Goal: Task Accomplishment & Management: Use online tool/utility

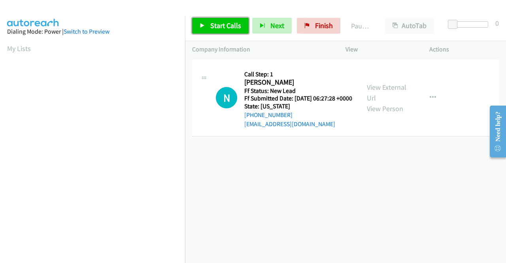
click at [232, 29] on span "Start Calls" at bounding box center [225, 25] width 31 height 9
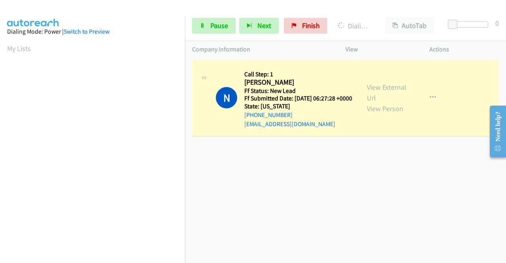
click at [394, 85] on div "View External Url View Person View External Url Email Schedule/Manage Callback …" at bounding box center [405, 98] width 91 height 62
click at [385, 88] on link "View External Url" at bounding box center [387, 93] width 40 height 20
click at [0, 112] on aside "Dialing Mode: Power | Switch to Preview My Lists" at bounding box center [92, 60] width 185 height 438
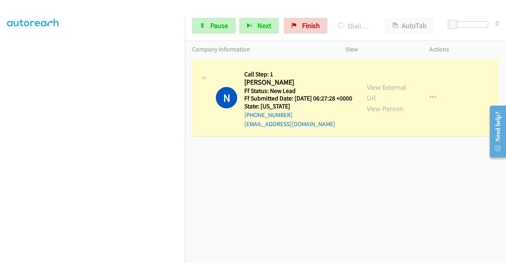
drag, startPoint x: 0, startPoint y: 84, endPoint x: 12, endPoint y: 82, distance: 12.0
click at [0, 84] on aside "Dialing Mode: Power | Switch to Preview My Lists" at bounding box center [92, 67] width 185 height 438
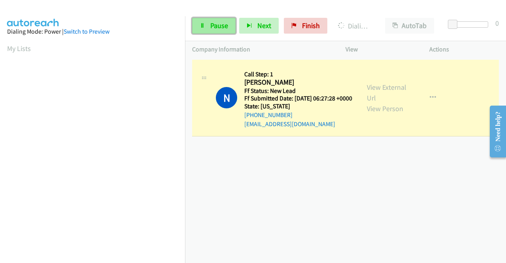
click at [212, 21] on link "Pause" at bounding box center [214, 26] width 44 height 16
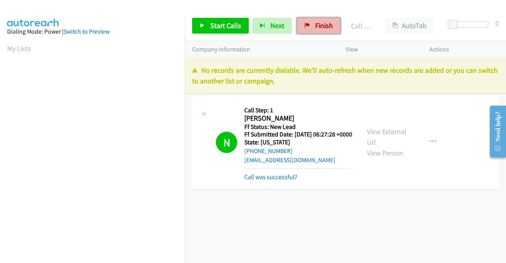
click at [328, 23] on span "Finish" at bounding box center [324, 25] width 18 height 9
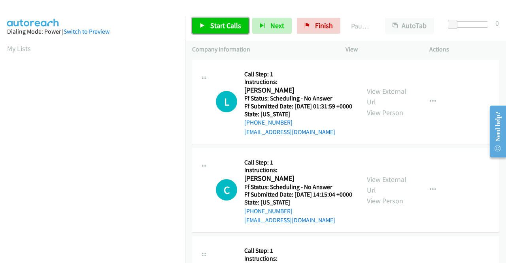
click at [245, 27] on link "Start Calls" at bounding box center [220, 26] width 57 height 16
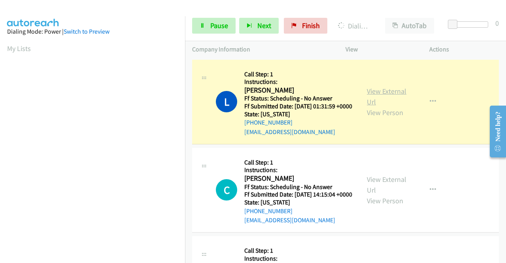
click at [384, 98] on link "View External Url" at bounding box center [387, 97] width 40 height 20
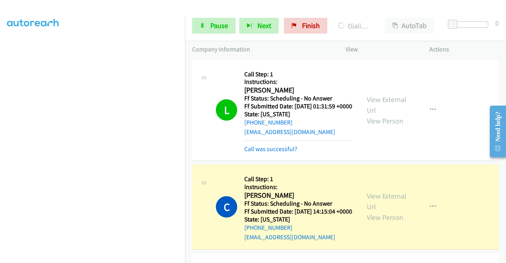
click at [369, 212] on div "View External Url View Person" at bounding box center [387, 207] width 41 height 32
click at [380, 204] on link "View External Url" at bounding box center [387, 201] width 40 height 20
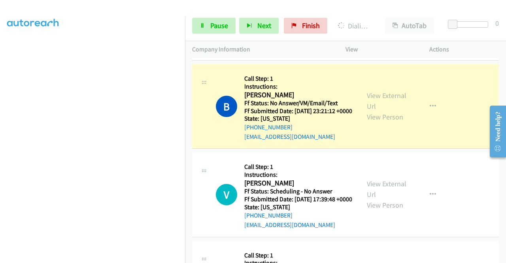
scroll to position [221, 0]
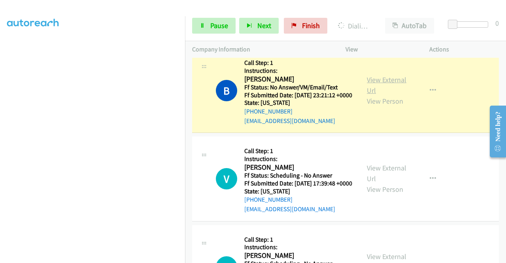
click at [385, 95] on link "View External Url" at bounding box center [387, 85] width 40 height 20
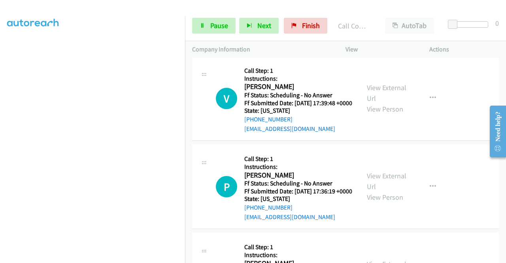
scroll to position [327, 0]
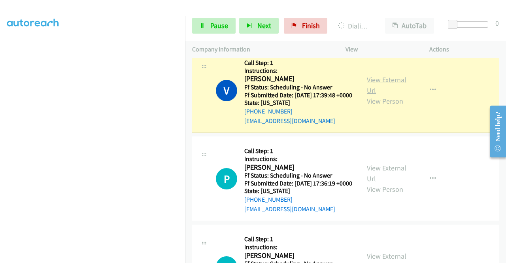
click at [386, 95] on link "View External Url" at bounding box center [387, 85] width 40 height 20
click at [204, 25] on icon at bounding box center [203, 26] width 6 height 6
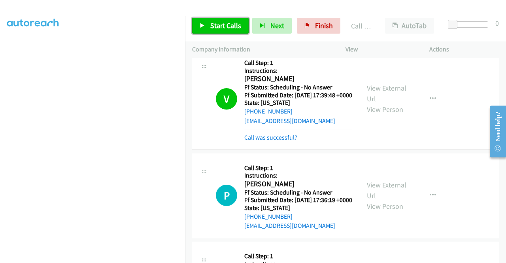
click at [221, 22] on span "Start Calls" at bounding box center [225, 25] width 31 height 9
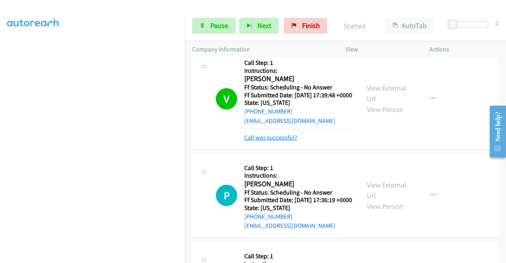
click at [270, 141] on link "Call was successful?" at bounding box center [270, 138] width 53 height 8
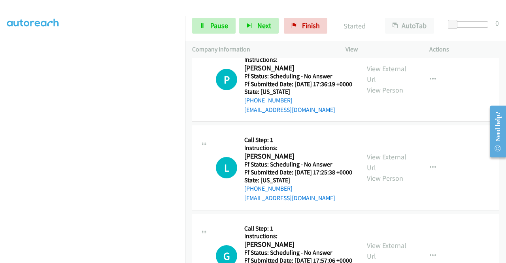
scroll to position [427, 0]
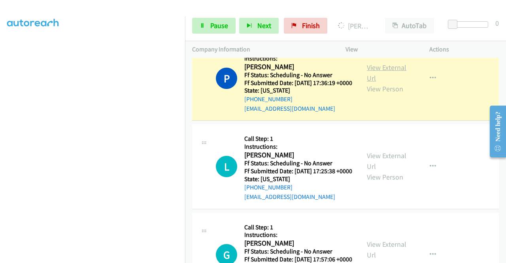
click at [395, 83] on link "View External Url" at bounding box center [387, 73] width 40 height 20
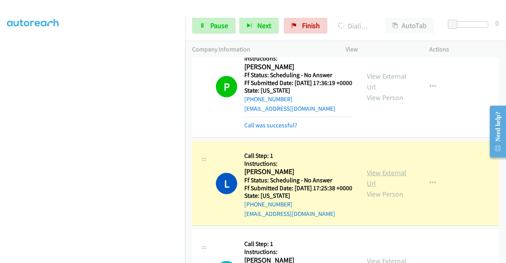
click at [375, 188] on link "View External Url" at bounding box center [387, 178] width 40 height 20
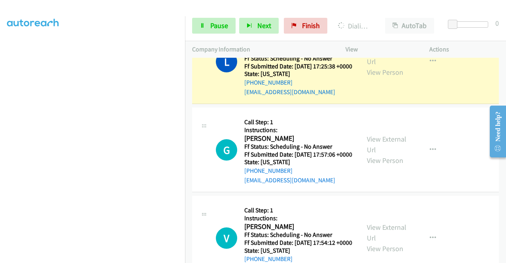
scroll to position [554, 0]
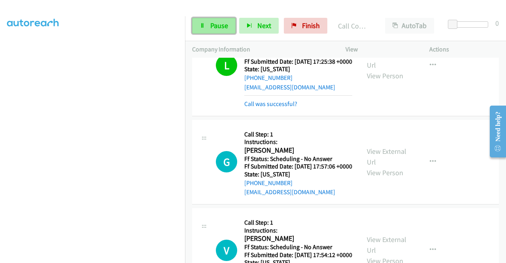
click at [221, 22] on span "Pause" at bounding box center [219, 25] width 18 height 9
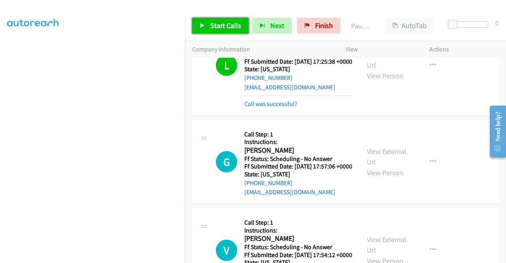
click at [221, 22] on span "Start Calls" at bounding box center [225, 25] width 31 height 9
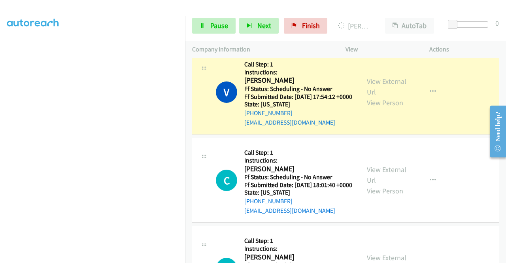
scroll to position [733, 0]
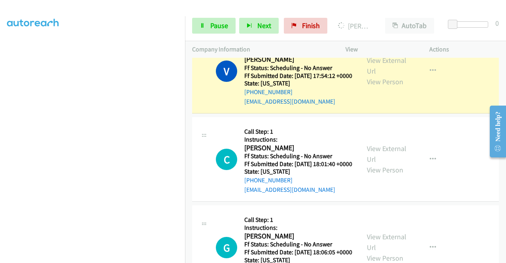
click at [378, 87] on div "View External Url View Person" at bounding box center [387, 71] width 41 height 32
click at [377, 76] on link "View External Url" at bounding box center [387, 66] width 40 height 20
click at [216, 21] on span "Pause" at bounding box center [219, 25] width 18 height 9
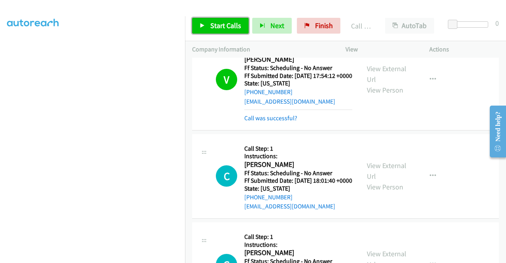
click at [209, 29] on link "Start Calls" at bounding box center [220, 26] width 57 height 16
click at [216, 24] on span "Start Calls" at bounding box center [225, 25] width 31 height 9
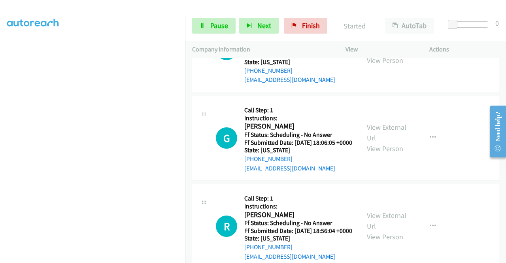
scroll to position [870, 0]
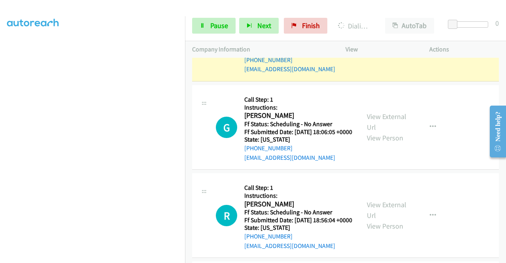
click at [396, 44] on link "View External Url" at bounding box center [387, 34] width 40 height 20
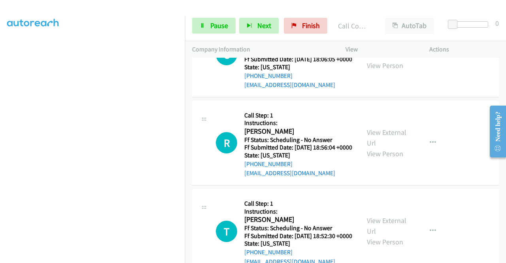
scroll to position [975, 0]
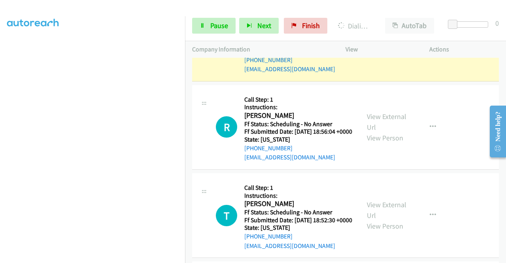
click at [374, 81] on div "G Callback Scheduled Call Step: 1 Instructions: Gerald Rud America/Phoenix Ff S…" at bounding box center [345, 39] width 307 height 85
click at [368, 44] on link "View External Url" at bounding box center [387, 34] width 40 height 20
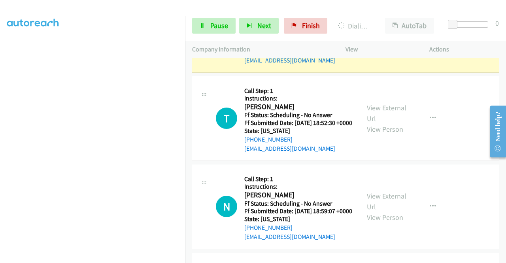
scroll to position [1097, 0]
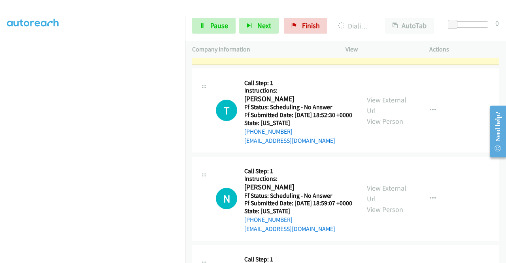
click at [374, 26] on link "View External Url" at bounding box center [387, 17] width 40 height 20
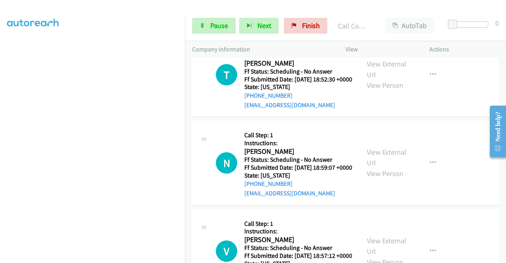
scroll to position [1197, 0]
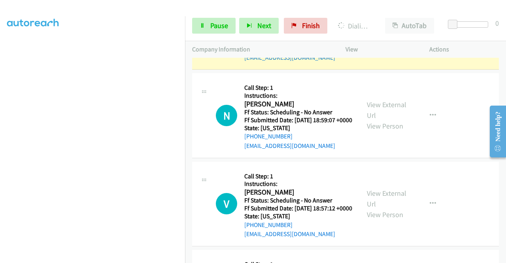
click at [377, 32] on link "View External Url" at bounding box center [387, 22] width 40 height 20
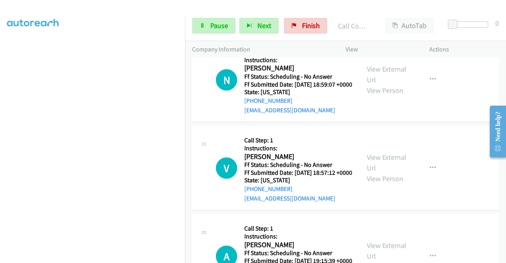
scroll to position [1319, 0]
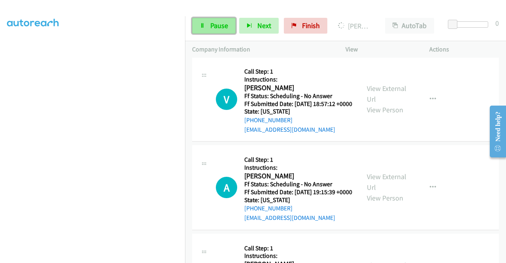
click at [215, 28] on span "Pause" at bounding box center [219, 25] width 18 height 9
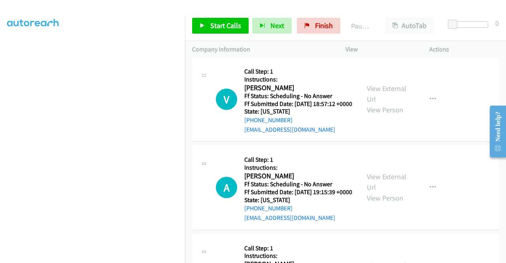
click at [392, 15] on link "View External Url" at bounding box center [387, 6] width 40 height 20
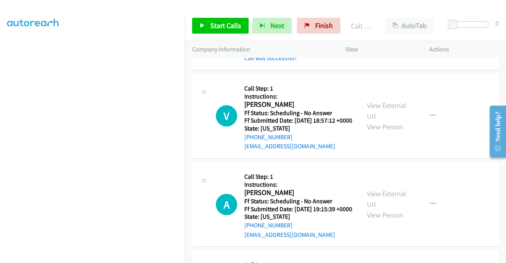
click at [219, 34] on div "Start Calls Pause Next Finish Call Completed AutoTab AutoTab 0" at bounding box center [345, 26] width 321 height 30
click at [221, 26] on span "Start Calls" at bounding box center [225, 25] width 31 height 9
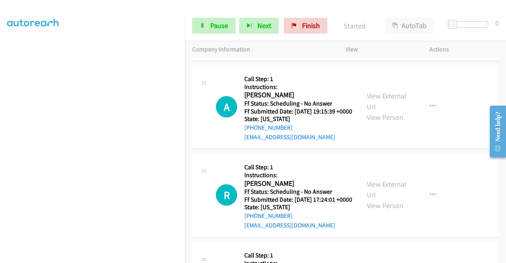
scroll to position [1424, 0]
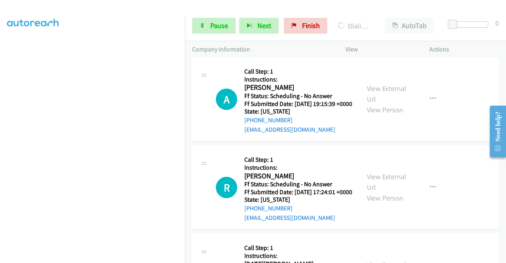
click at [388, 15] on link "View External Url" at bounding box center [387, 6] width 40 height 20
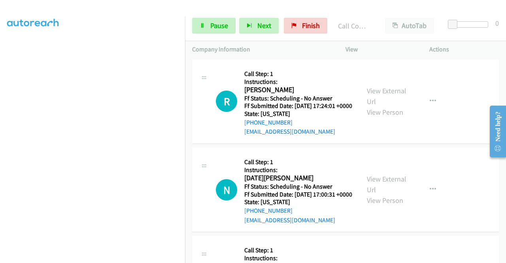
scroll to position [1535, 0]
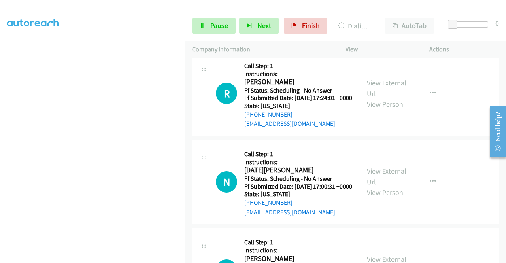
click at [370, 10] on link "View External Url" at bounding box center [387, 0] width 40 height 20
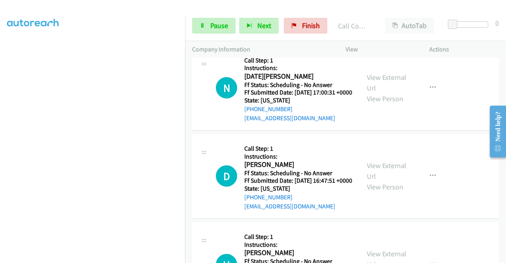
scroll to position [1662, 0]
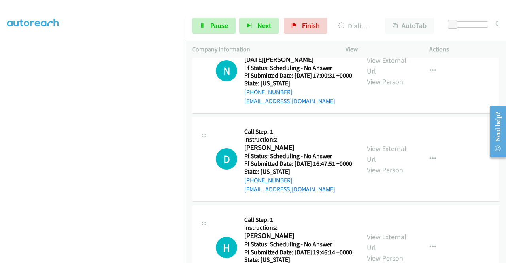
click at [209, 27] on link "Pause" at bounding box center [214, 26] width 44 height 16
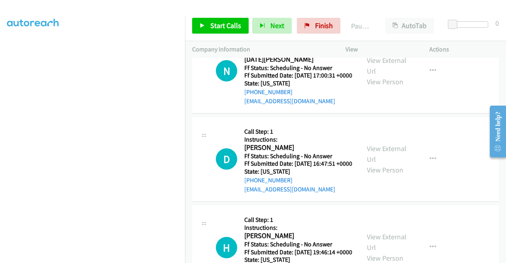
scroll to position [180, 0]
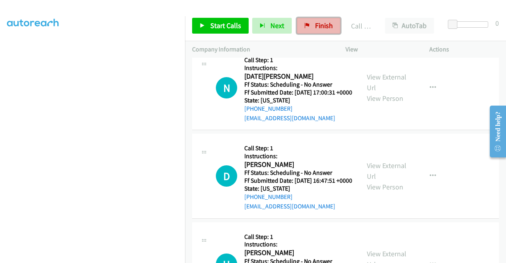
click at [319, 26] on span "Finish" at bounding box center [324, 25] width 18 height 9
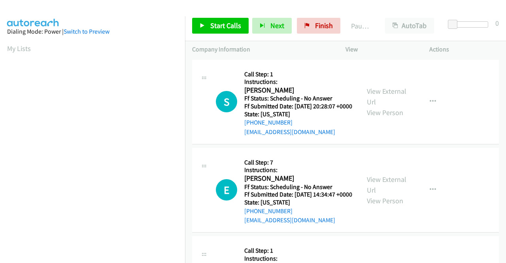
click at [219, 34] on div "Start Calls Pause Next Finish Paused AutoTab AutoTab 0" at bounding box center [345, 26] width 321 height 30
click at [218, 28] on span "Start Calls" at bounding box center [225, 25] width 31 height 9
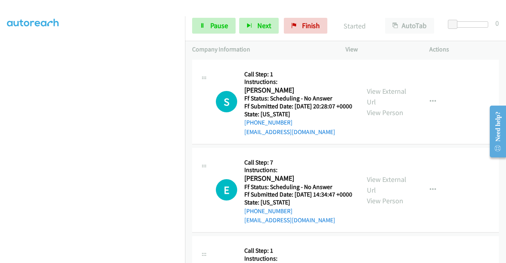
scroll to position [170, 0]
click at [323, 21] on link "Finish" at bounding box center [306, 26] width 44 height 16
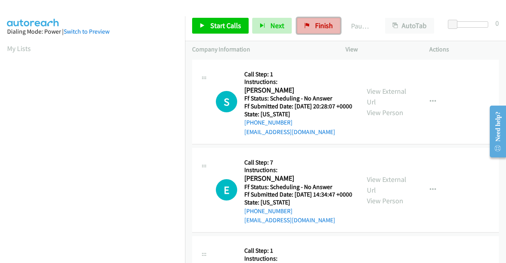
click at [298, 26] on link "Finish" at bounding box center [319, 26] width 44 height 16
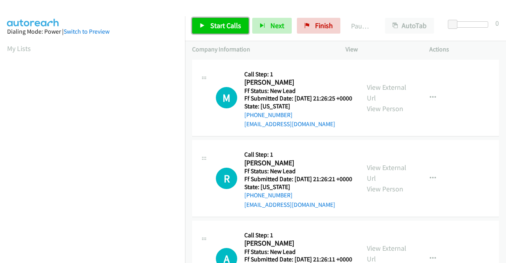
click at [218, 27] on span "Start Calls" at bounding box center [225, 25] width 31 height 9
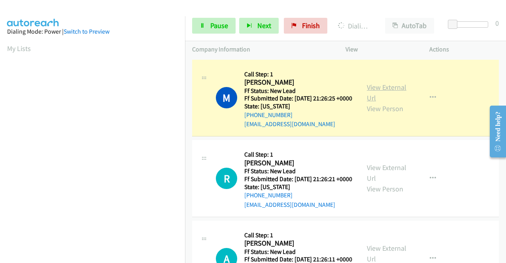
click at [376, 92] on link "View External Url" at bounding box center [387, 93] width 40 height 20
drag, startPoint x: 0, startPoint y: 144, endPoint x: 11, endPoint y: 153, distance: 14.4
click at [0, 144] on aside "Dialing Mode: Power | Switch to Preview My Lists" at bounding box center [92, 235] width 185 height 438
click at [136, 257] on section at bounding box center [92, 75] width 171 height 378
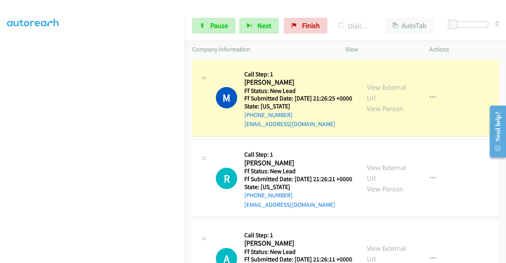
scroll to position [0, 0]
click at [209, 34] on div "Start Calls Pause Next Finish Dialing Martha Villegas AutoTab AutoTab 0" at bounding box center [345, 26] width 321 height 30
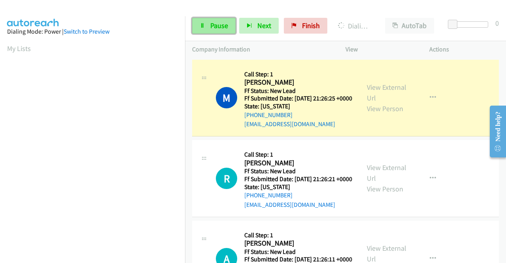
click at [208, 28] on link "Pause" at bounding box center [214, 26] width 44 height 16
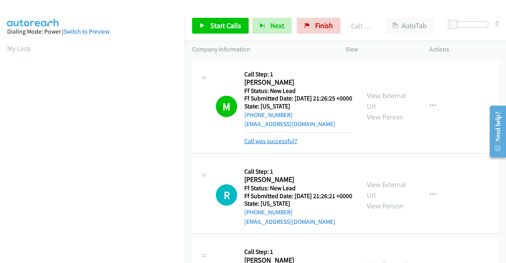
click at [255, 145] on link "Call was successful?" at bounding box center [270, 141] width 53 height 8
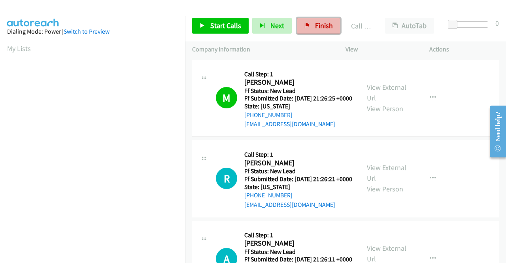
click at [323, 25] on span "Finish" at bounding box center [324, 25] width 18 height 9
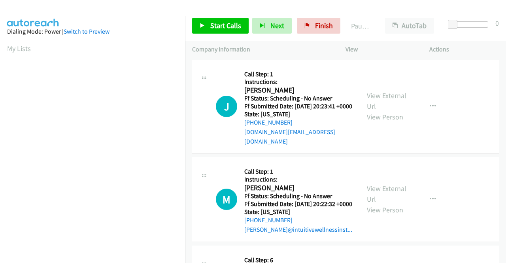
click at [380, 143] on div "View External Url View Person View External Url Email Schedule/Manage Callback …" at bounding box center [405, 106] width 91 height 79
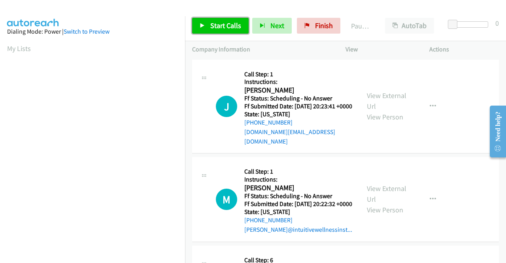
click at [234, 27] on span "Start Calls" at bounding box center [225, 25] width 31 height 9
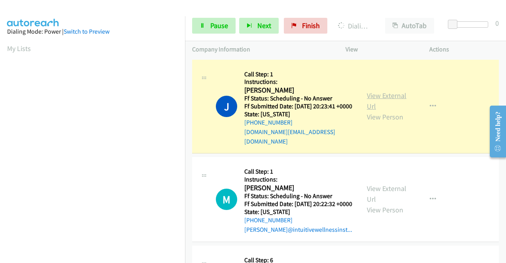
click at [367, 96] on link "View External Url" at bounding box center [387, 101] width 40 height 20
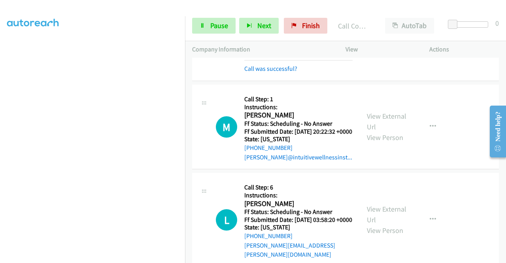
scroll to position [100, 0]
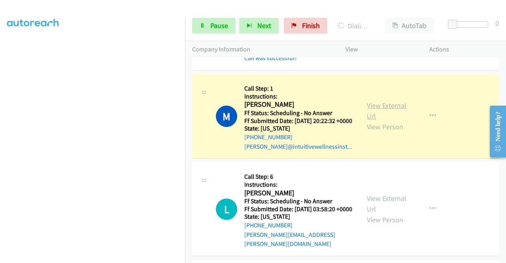
click at [372, 107] on link "View External Url" at bounding box center [387, 111] width 40 height 20
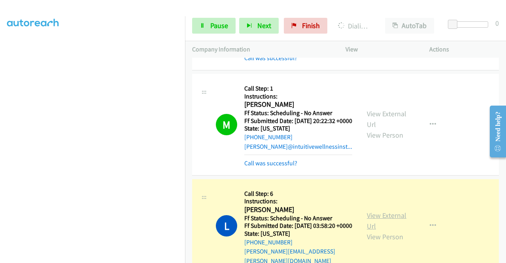
click at [384, 222] on link "View External Url" at bounding box center [387, 221] width 40 height 20
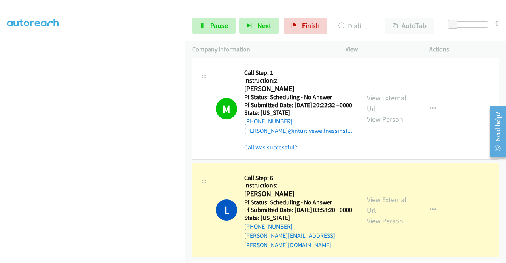
scroll to position [148, 0]
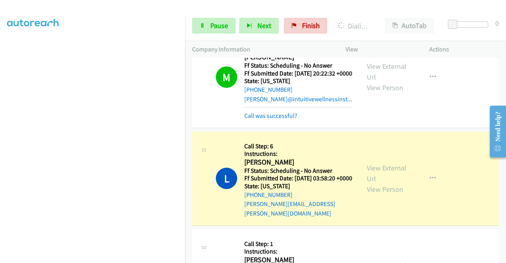
click at [384, 167] on div "View External Url View Person" at bounding box center [387, 179] width 41 height 32
click at [375, 172] on link "View External Url" at bounding box center [387, 173] width 40 height 20
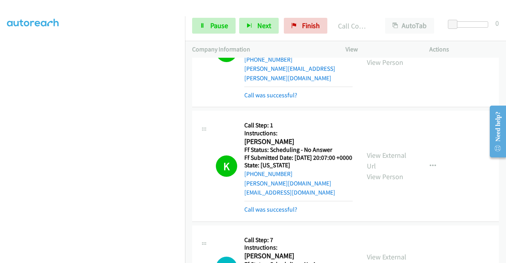
scroll to position [285, 0]
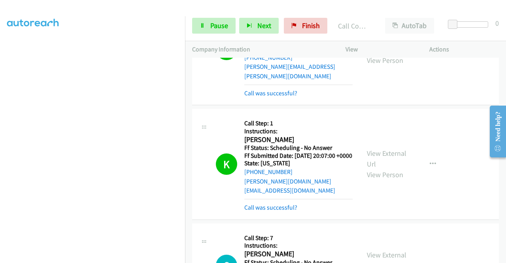
click at [506, 262] on div "[PHONE_NUMBER] Call failed - Please reload the list and try again The Callbar F…" at bounding box center [345, 160] width 321 height 205
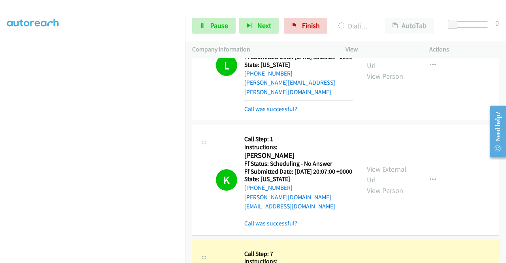
scroll to position [253, 0]
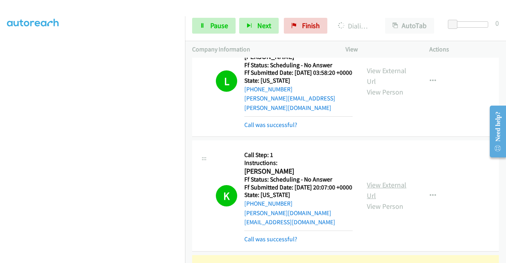
click at [371, 184] on link "View External Url" at bounding box center [387, 190] width 40 height 20
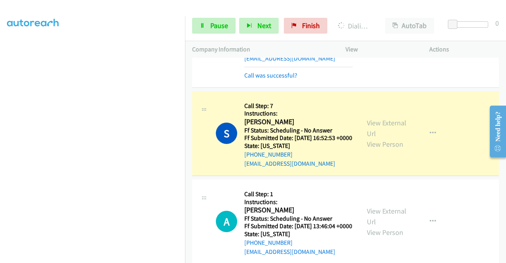
scroll to position [453, 0]
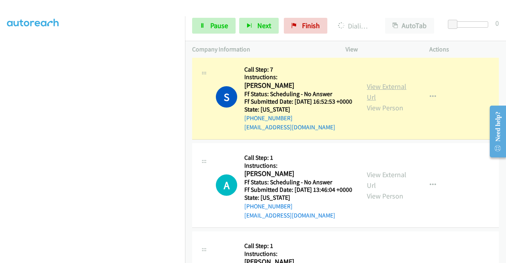
click at [373, 95] on link "View External Url" at bounding box center [387, 92] width 40 height 20
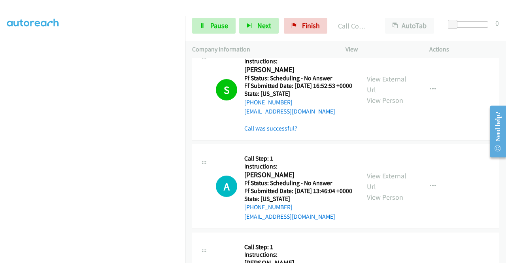
scroll to position [532, 0]
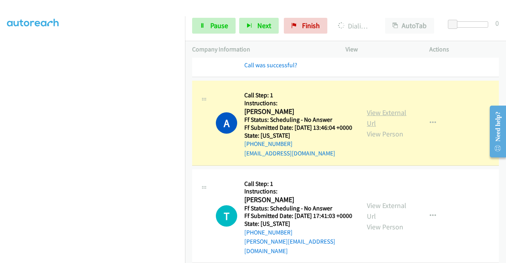
click at [373, 123] on link "View External Url" at bounding box center [387, 118] width 40 height 20
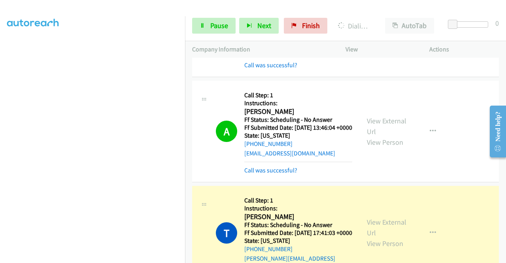
scroll to position [707, 0]
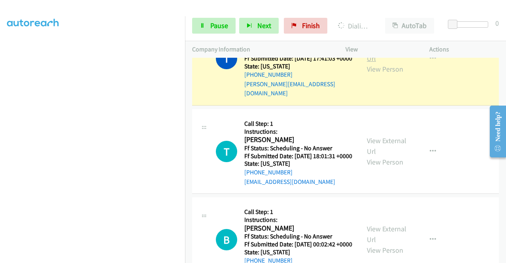
click at [387, 62] on link "View External Url" at bounding box center [387, 53] width 40 height 20
click at [229, 30] on link "Pause" at bounding box center [214, 26] width 44 height 16
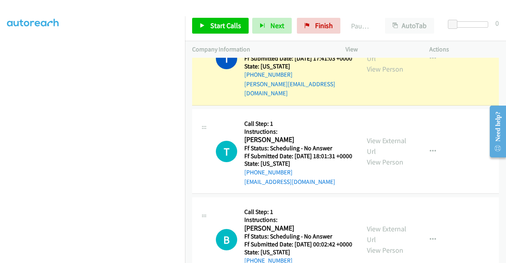
scroll to position [715, 0]
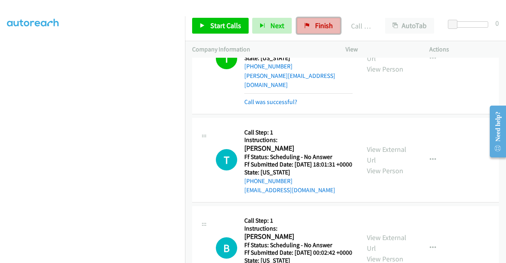
click at [311, 31] on link "Finish" at bounding box center [319, 26] width 44 height 16
